Goal: Navigation & Orientation: Find specific page/section

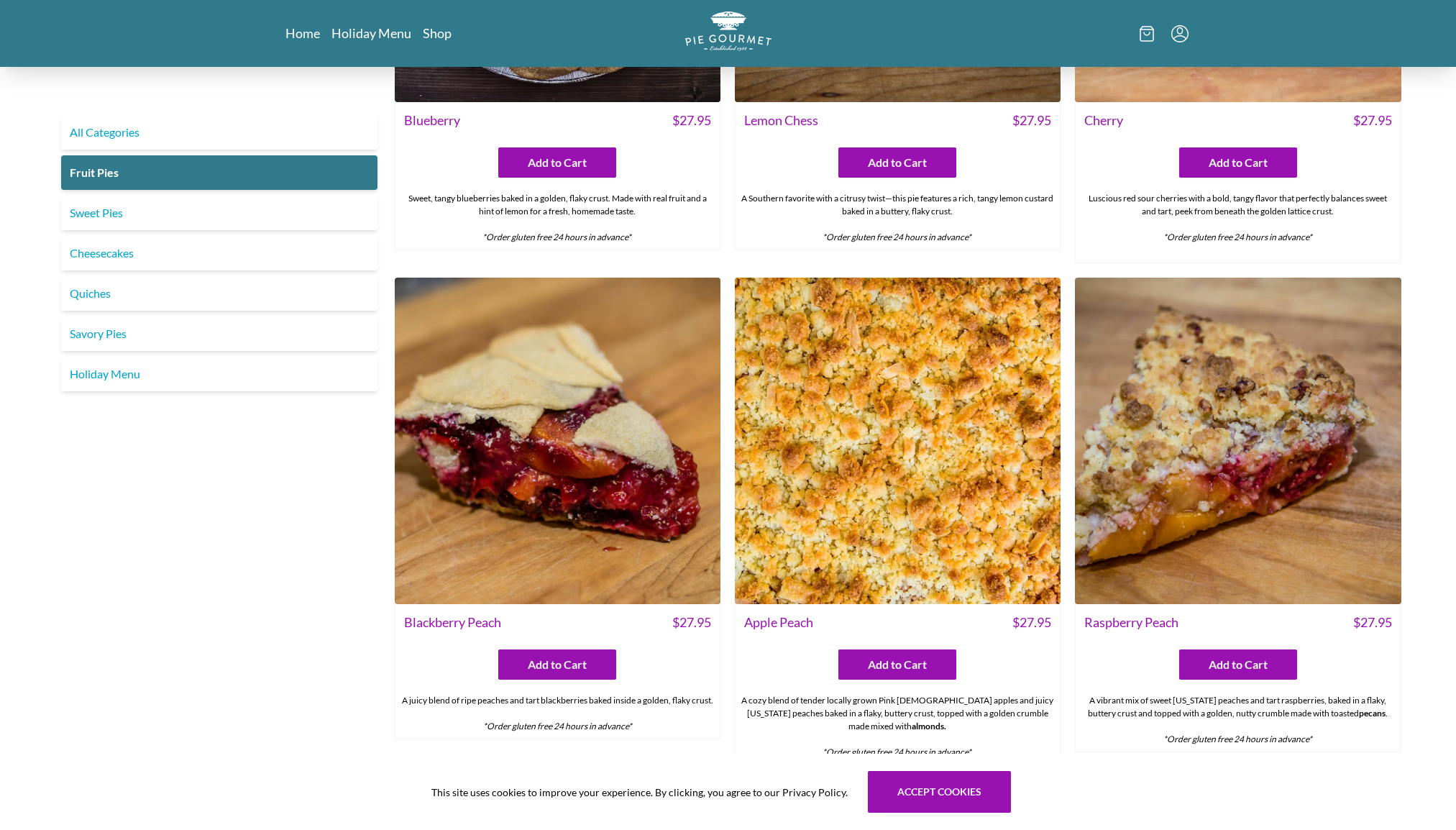
scroll to position [288, 0]
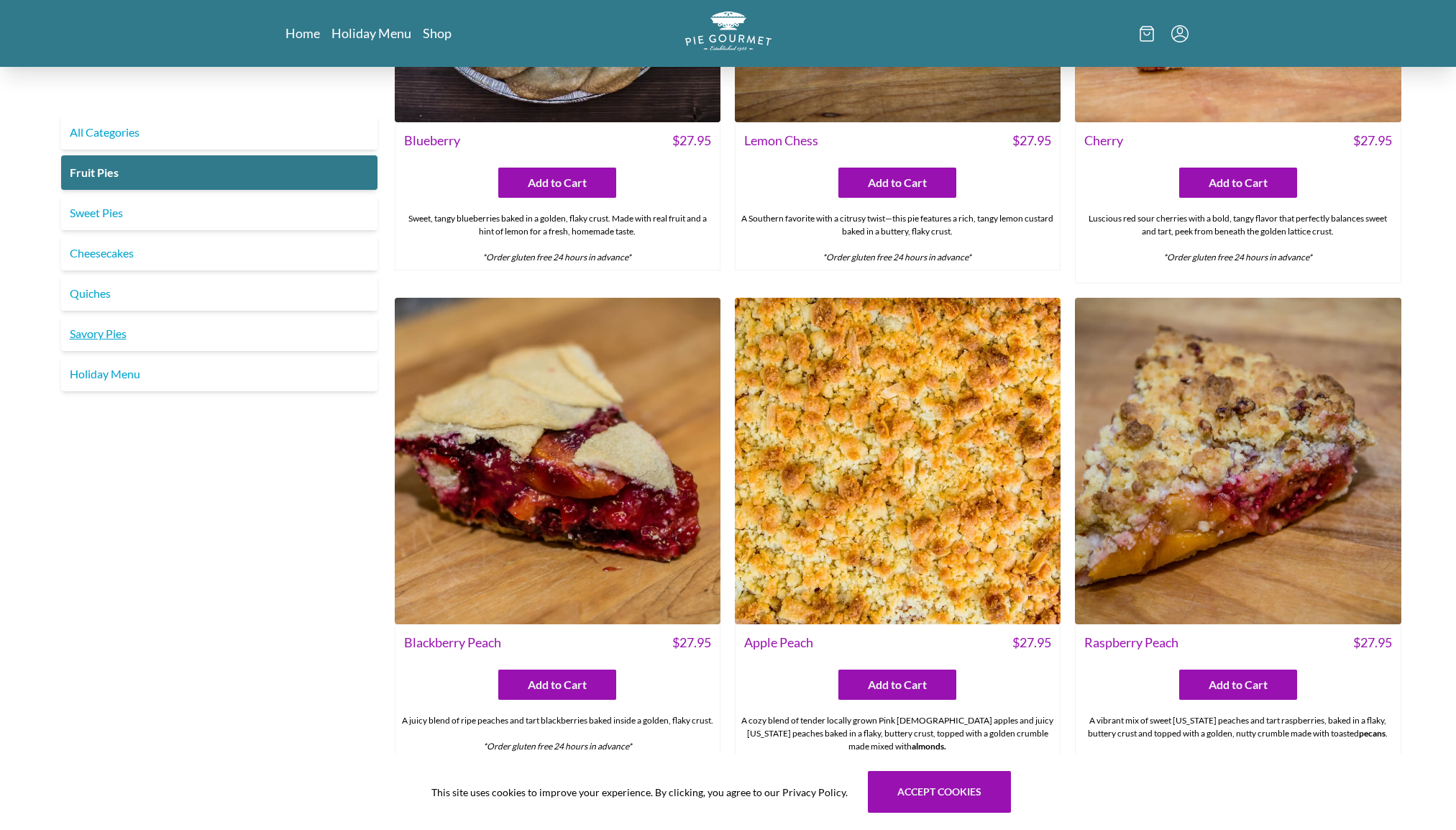
click at [120, 340] on link "Savory Pies" at bounding box center [219, 334] width 317 height 35
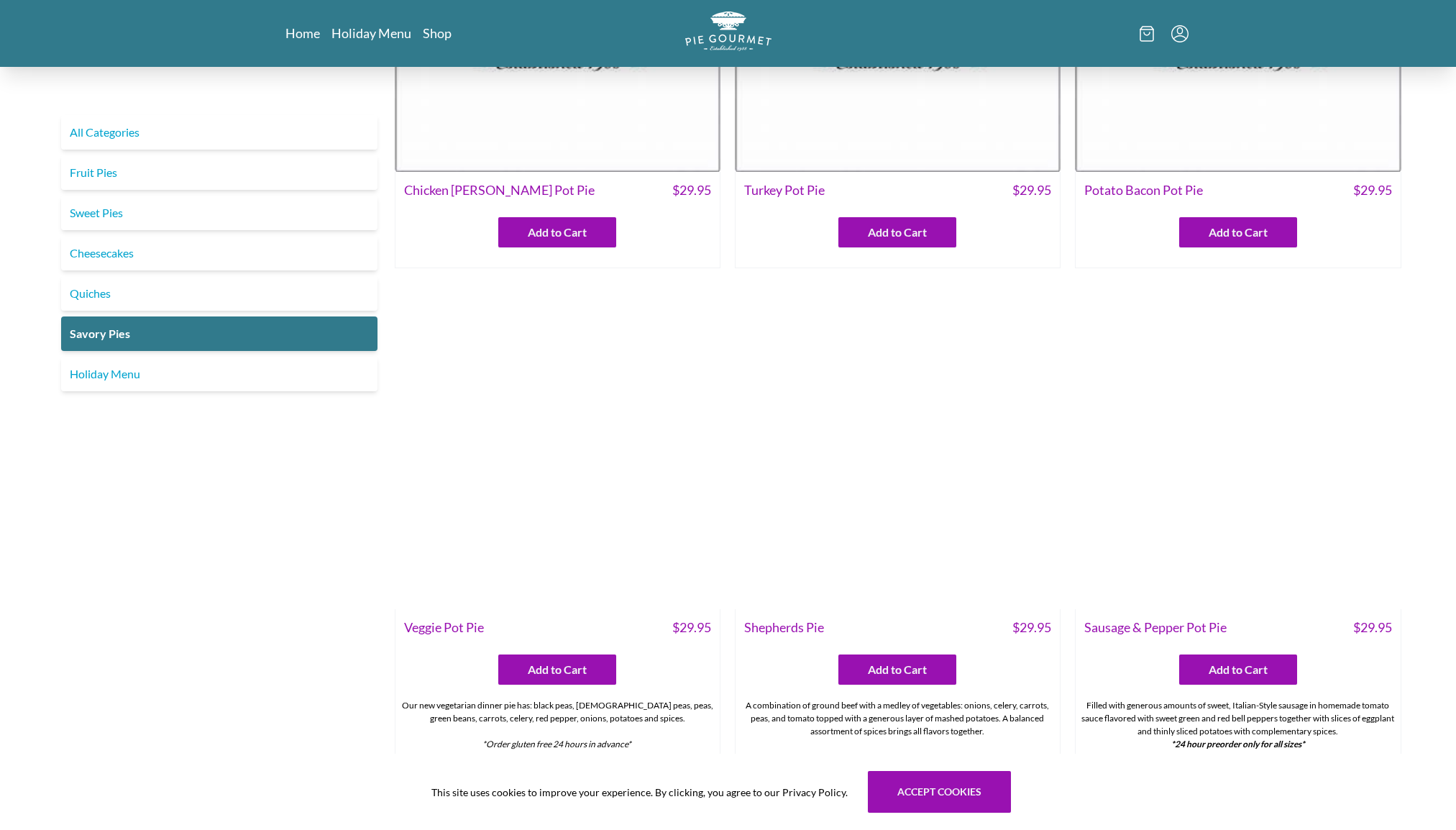
scroll to position [252, 0]
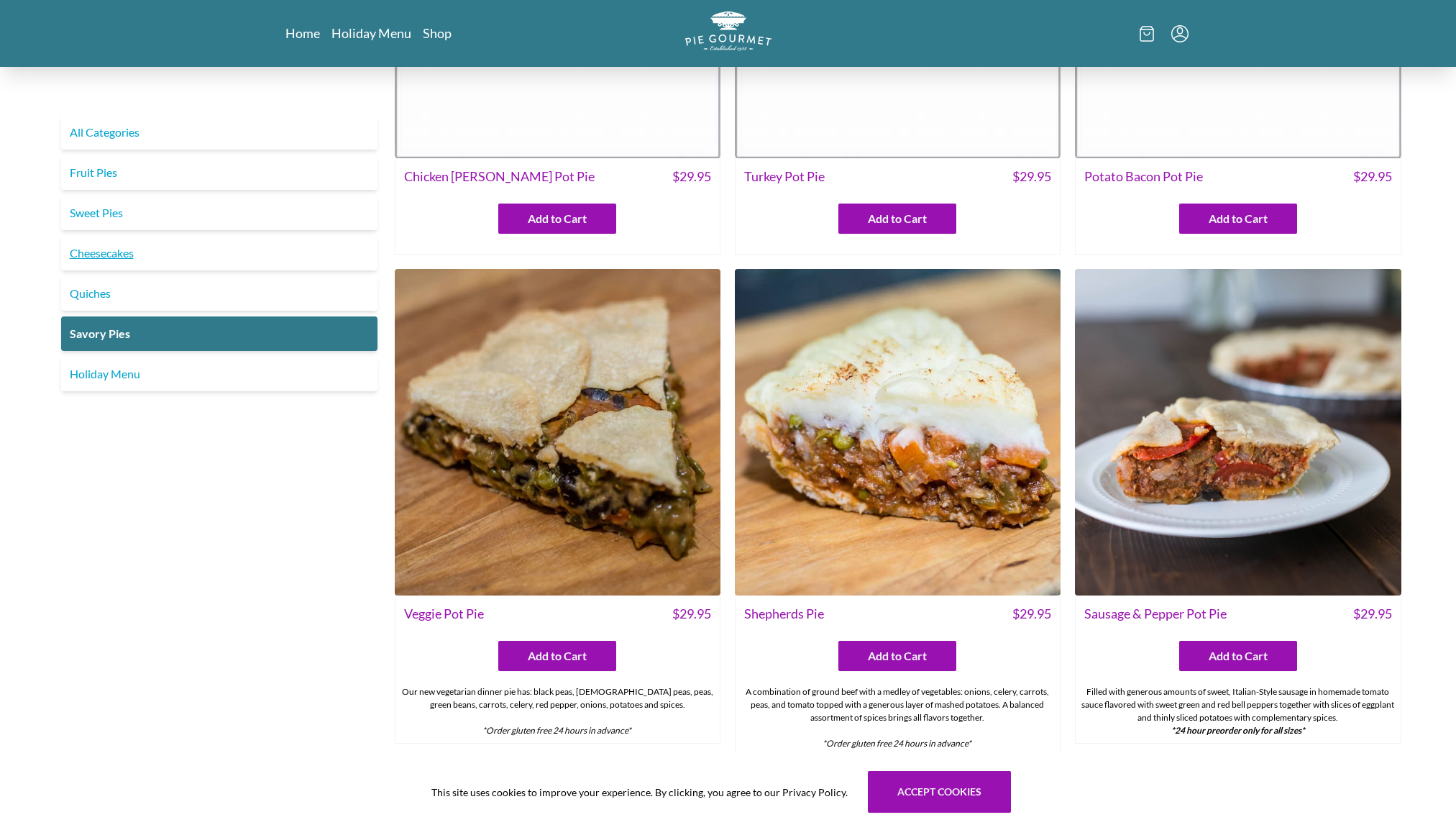
click at [92, 261] on link "Cheesecakes" at bounding box center [219, 253] width 317 height 35
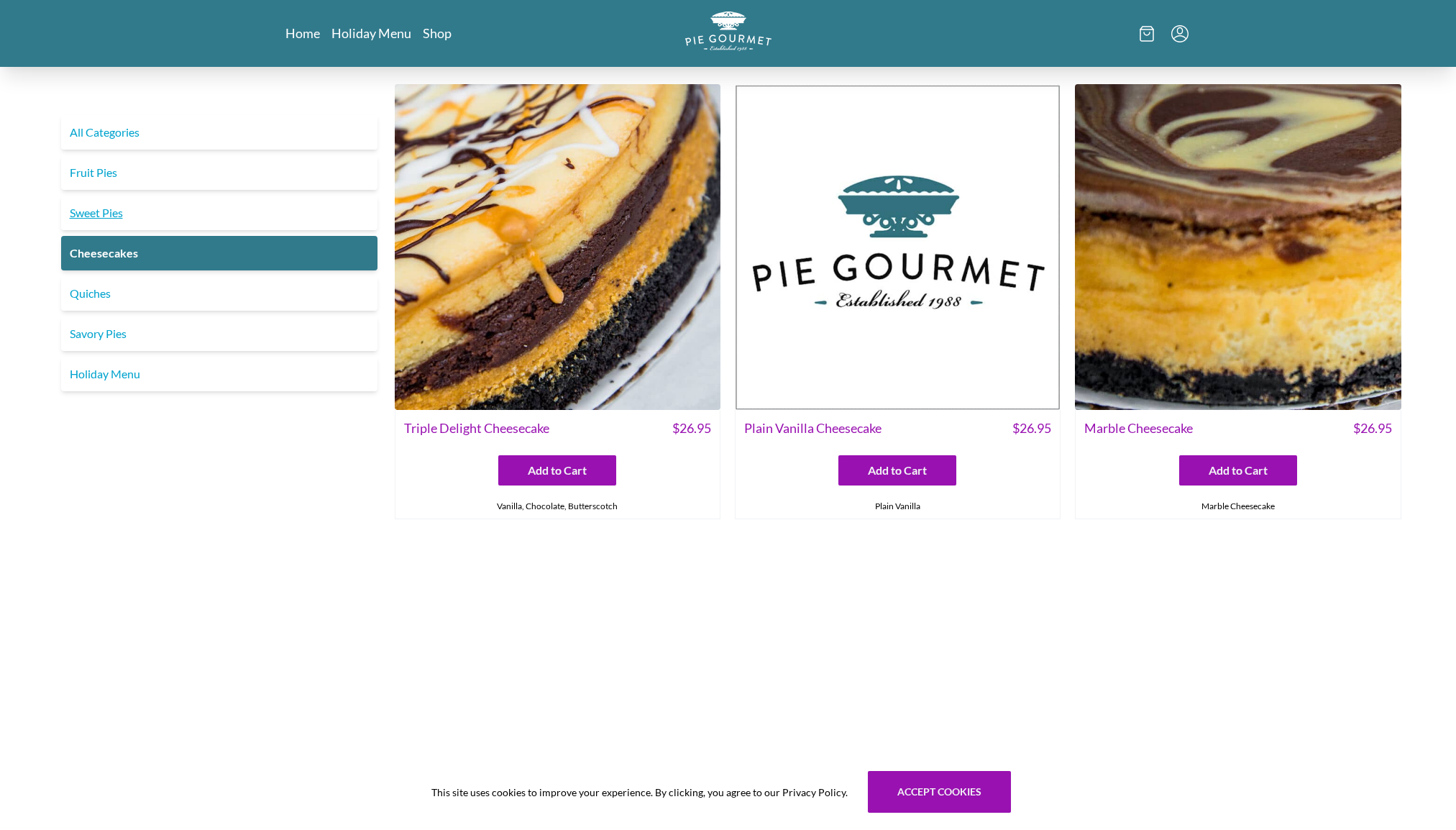
click at [103, 216] on link "Sweet Pies" at bounding box center [219, 213] width 317 height 35
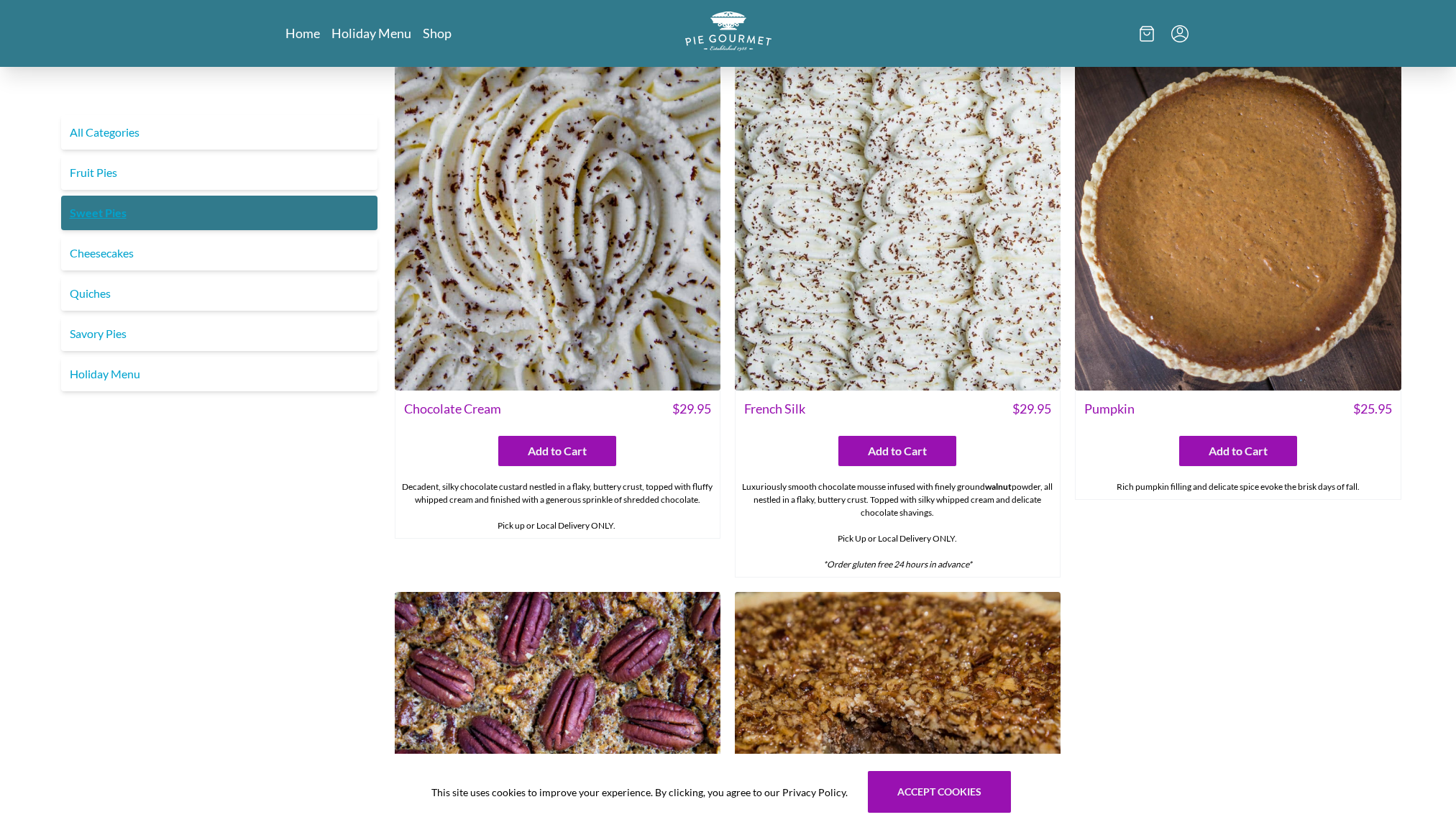
scroll to position [521, 0]
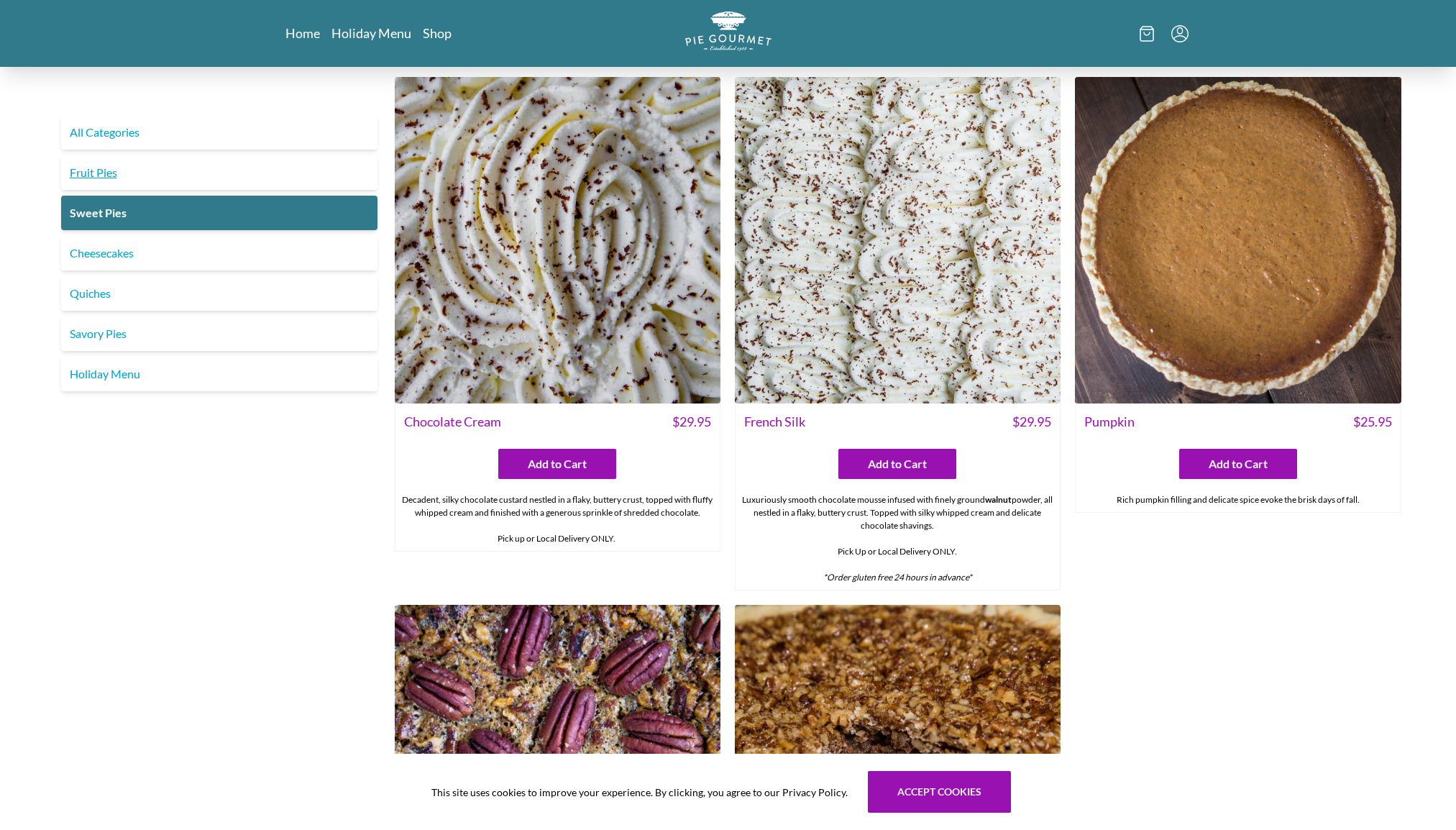
click at [125, 173] on link "Fruit Pies" at bounding box center [219, 172] width 317 height 35
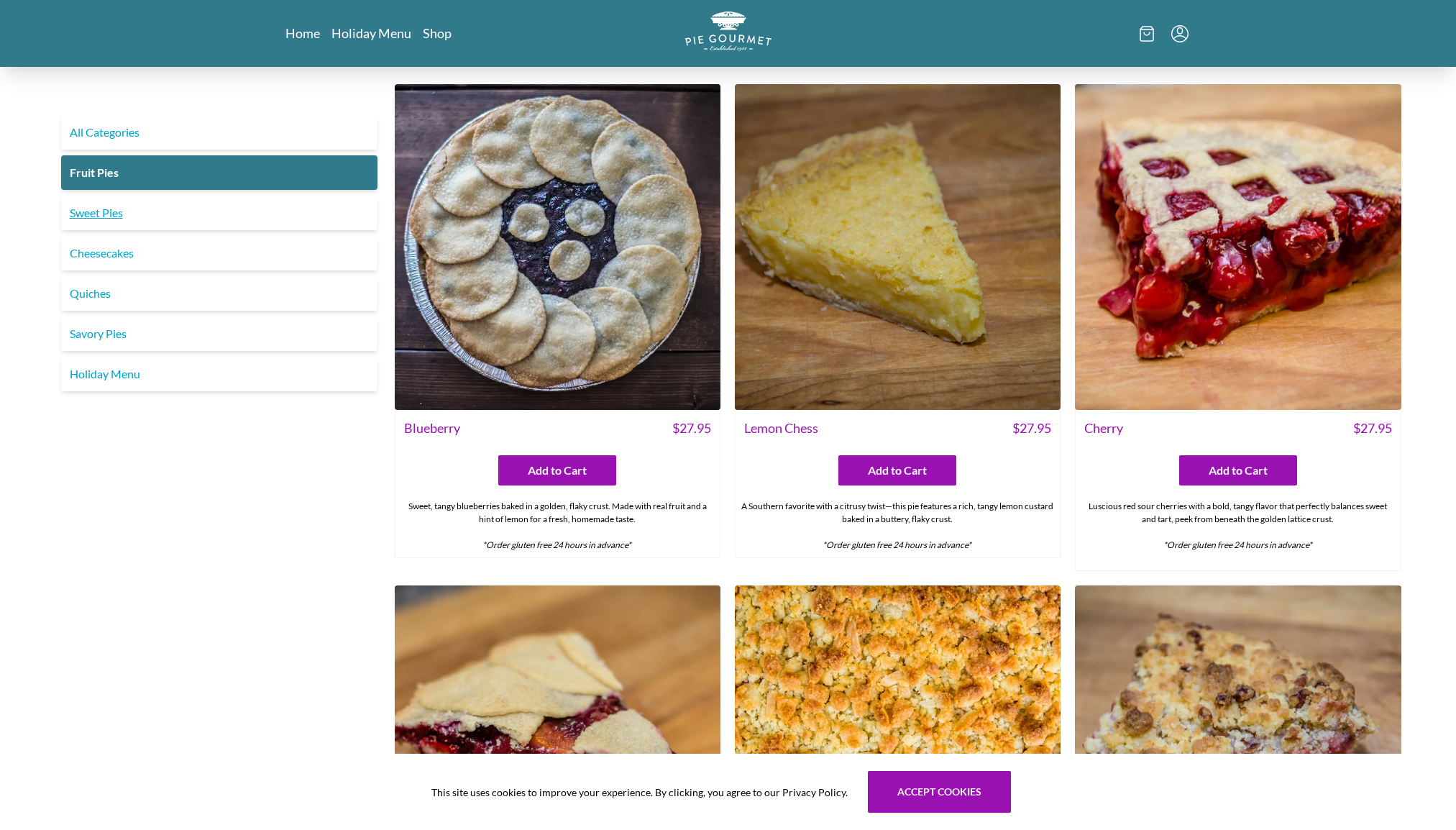
click at [132, 220] on link "Sweet Pies" at bounding box center [219, 213] width 317 height 35
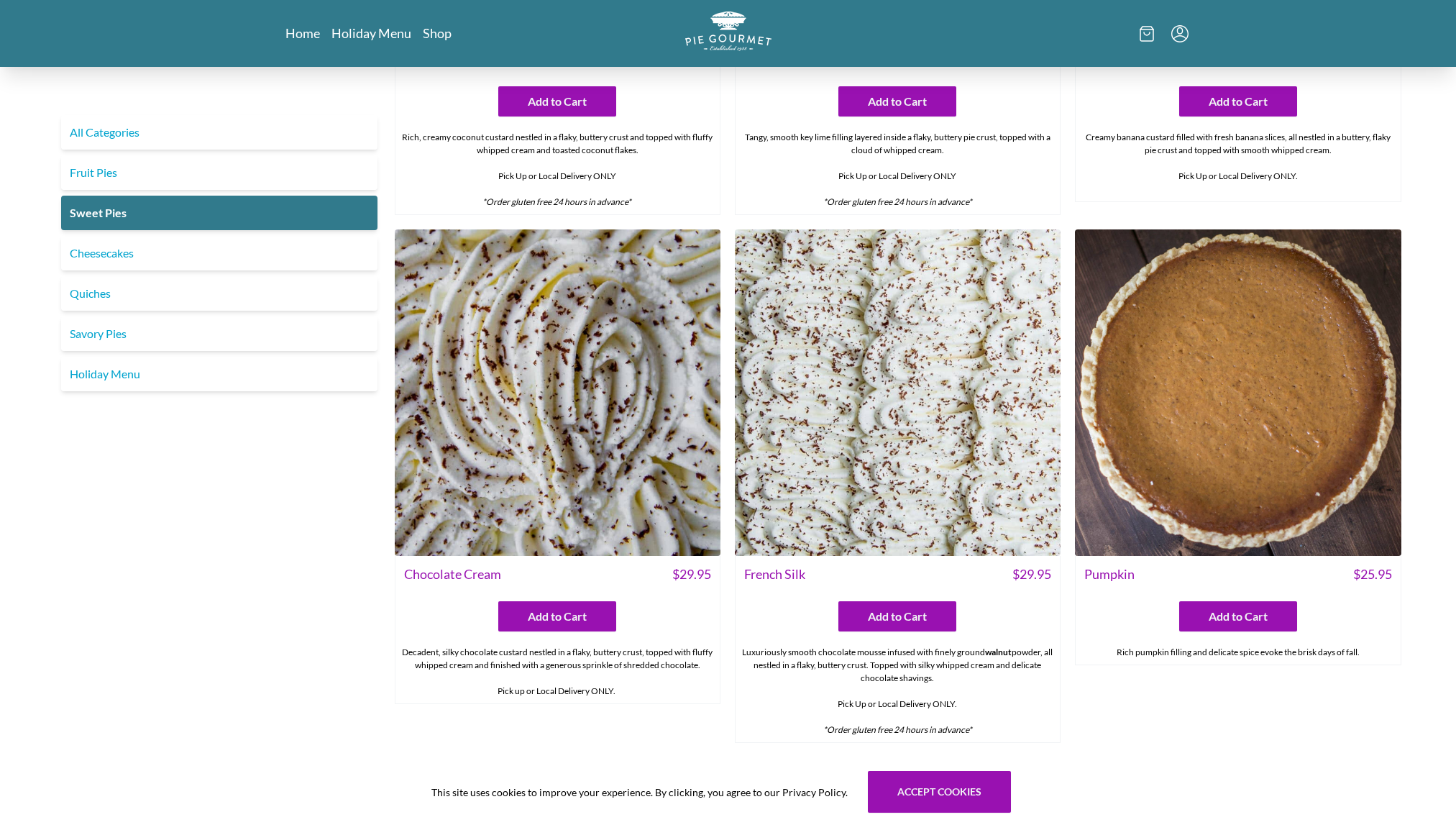
scroll to position [395, 0]
